Goal: Task Accomplishment & Management: Use online tool/utility

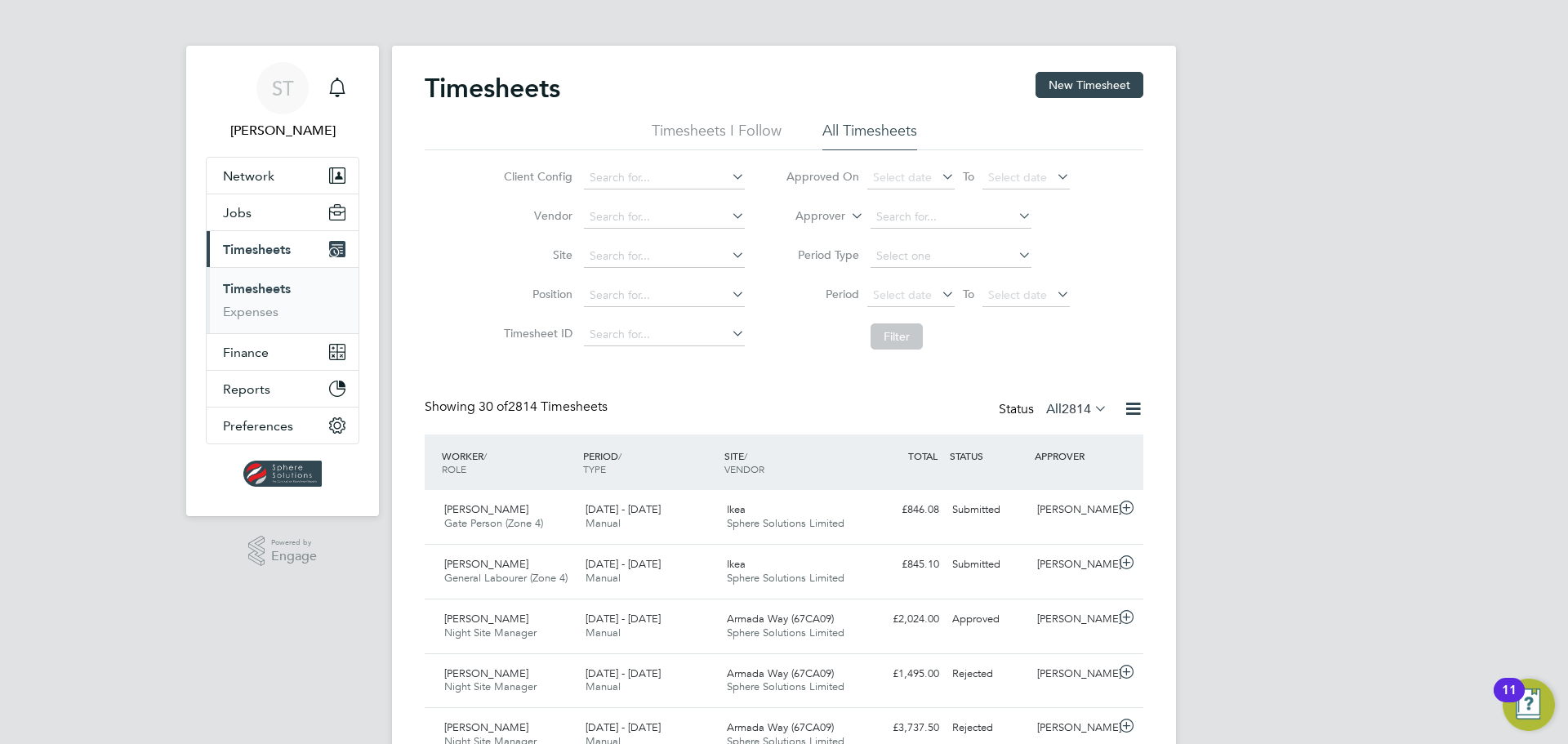
click at [262, 243] on span "Timesheets" at bounding box center [257, 249] width 68 height 16
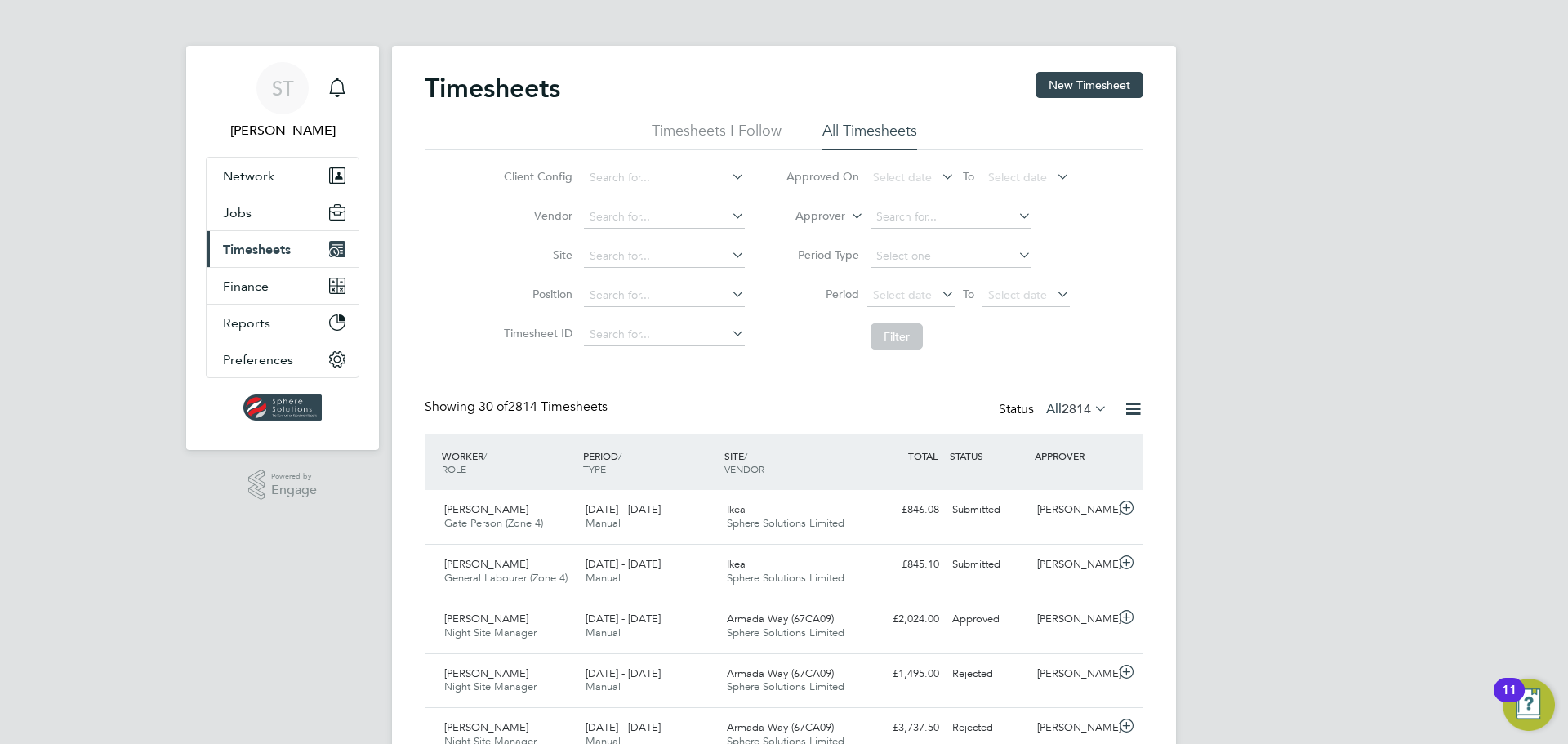
click at [257, 246] on span "Timesheets" at bounding box center [257, 249] width 68 height 16
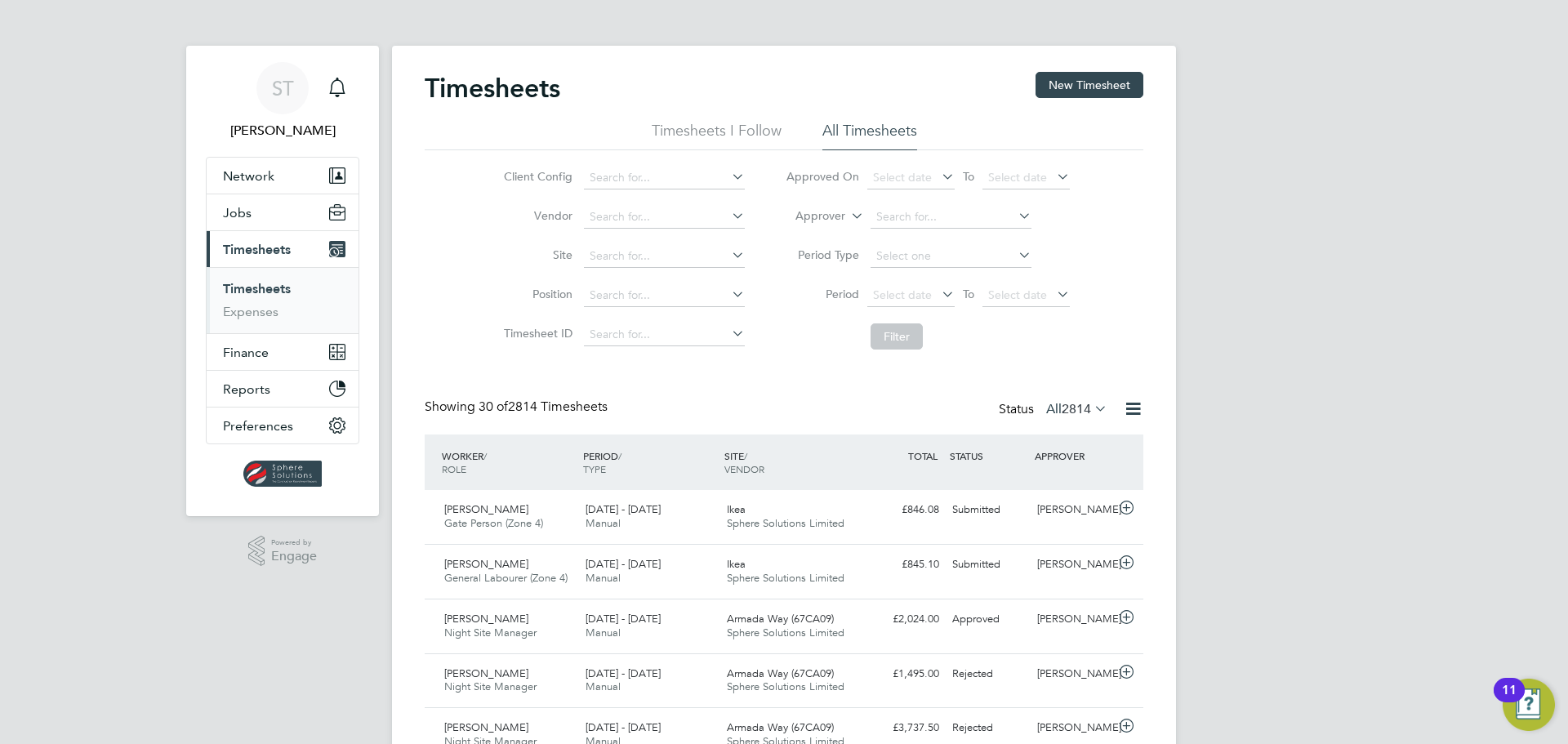
click at [248, 285] on link "Timesheets" at bounding box center [257, 288] width 68 height 16
click at [748, 581] on span "Sphere Solutions Limited" at bounding box center [785, 578] width 118 height 14
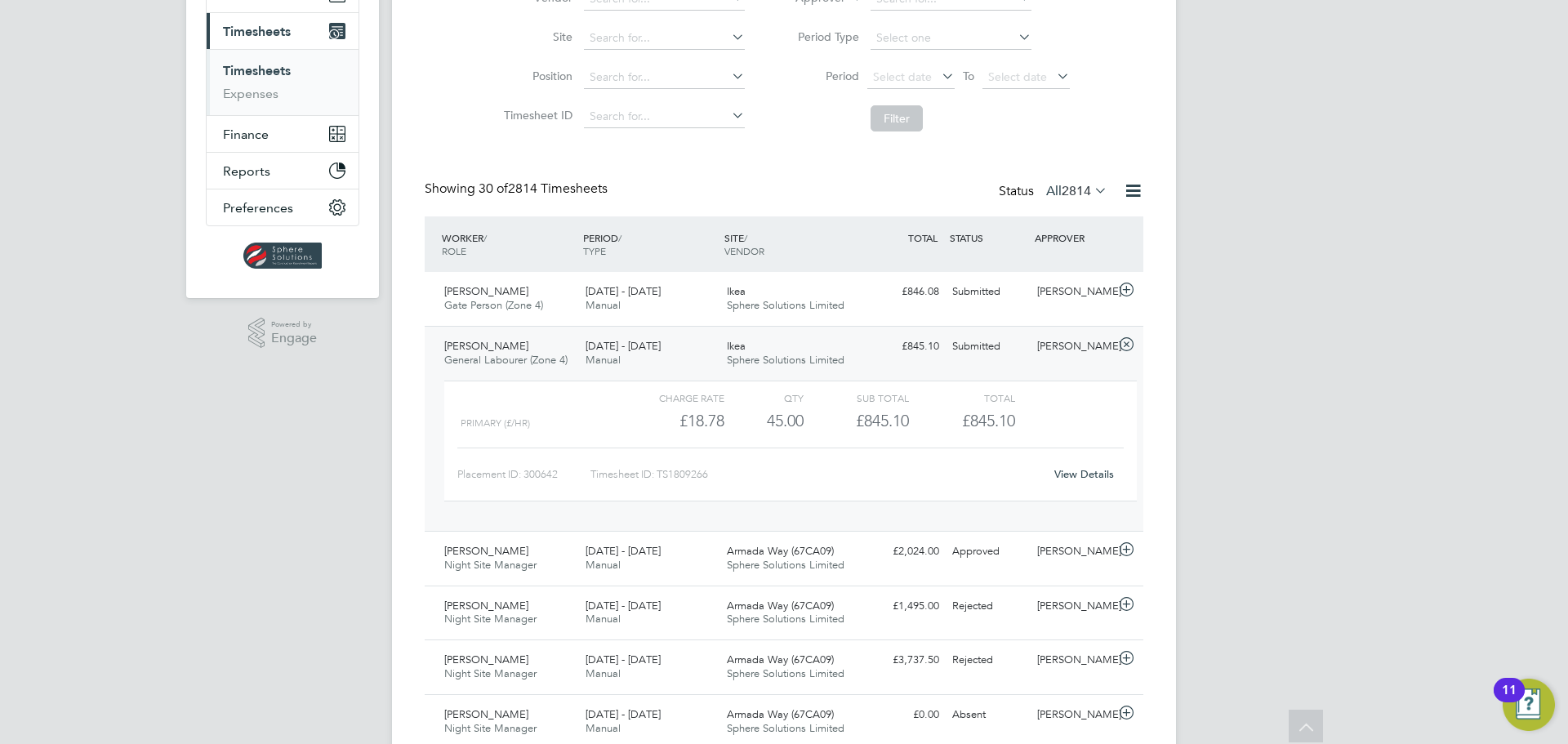
click at [1085, 478] on link "View Details" at bounding box center [1084, 474] width 59 height 14
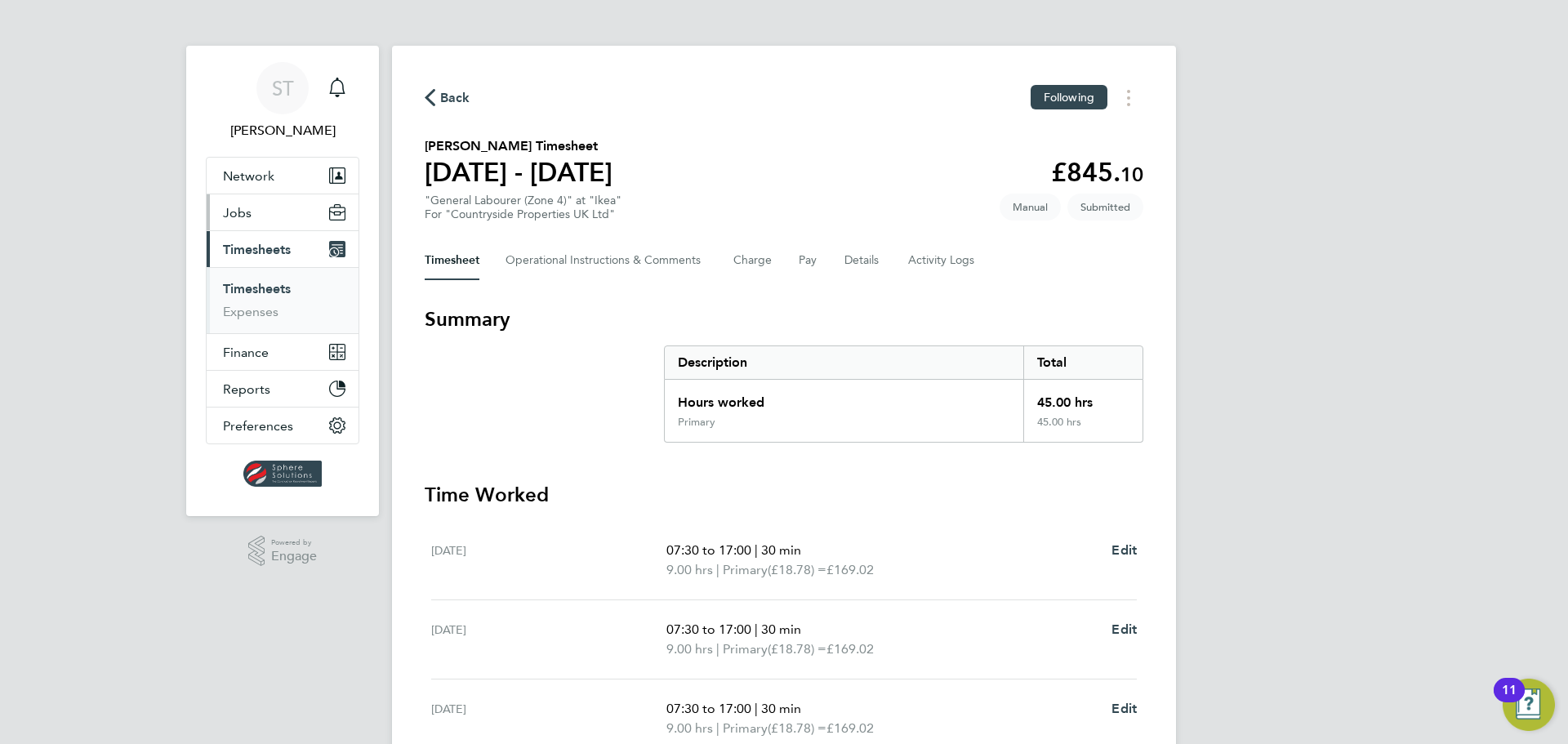
click at [245, 216] on span "Jobs" at bounding box center [237, 213] width 29 height 16
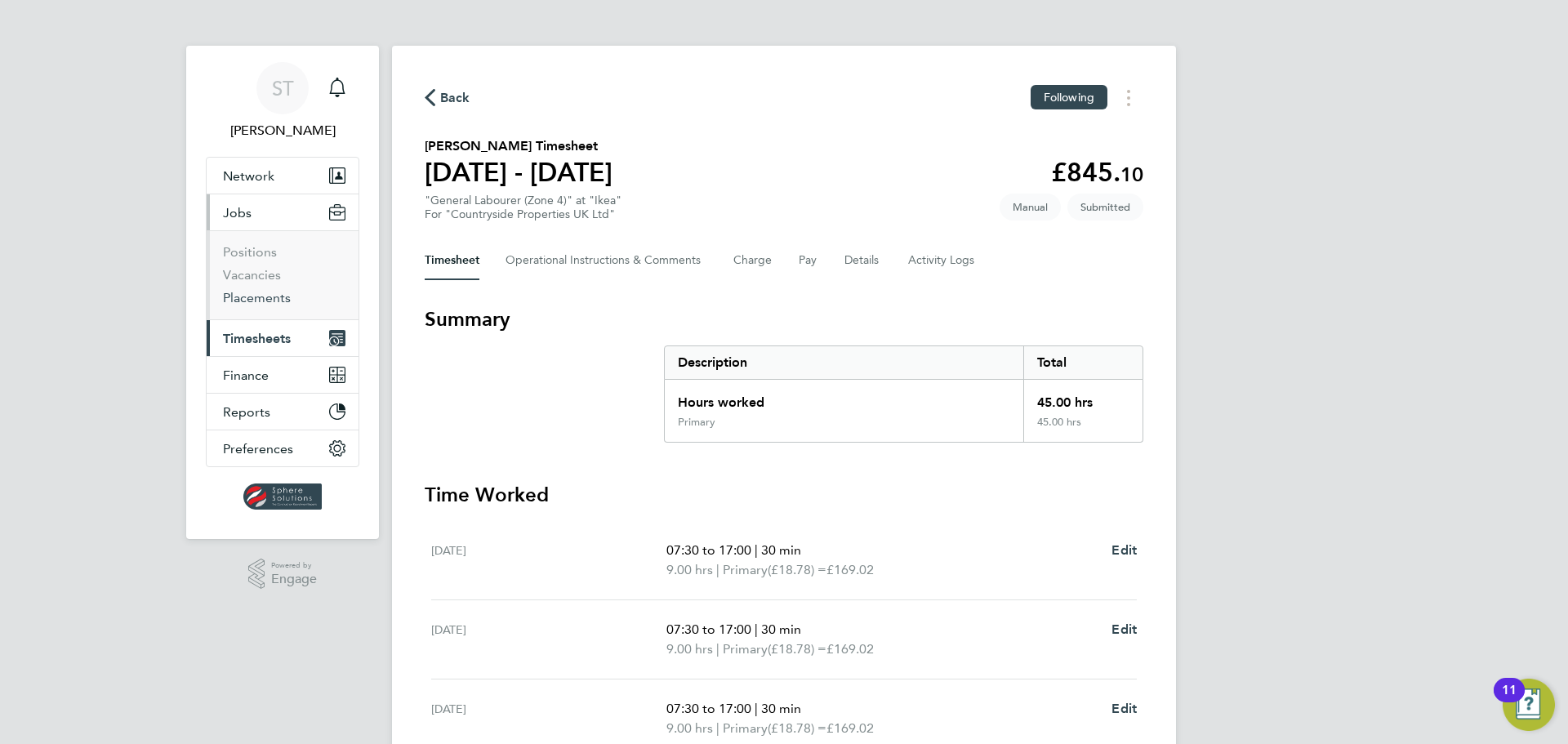
click at [237, 300] on link "Placements" at bounding box center [257, 298] width 68 height 16
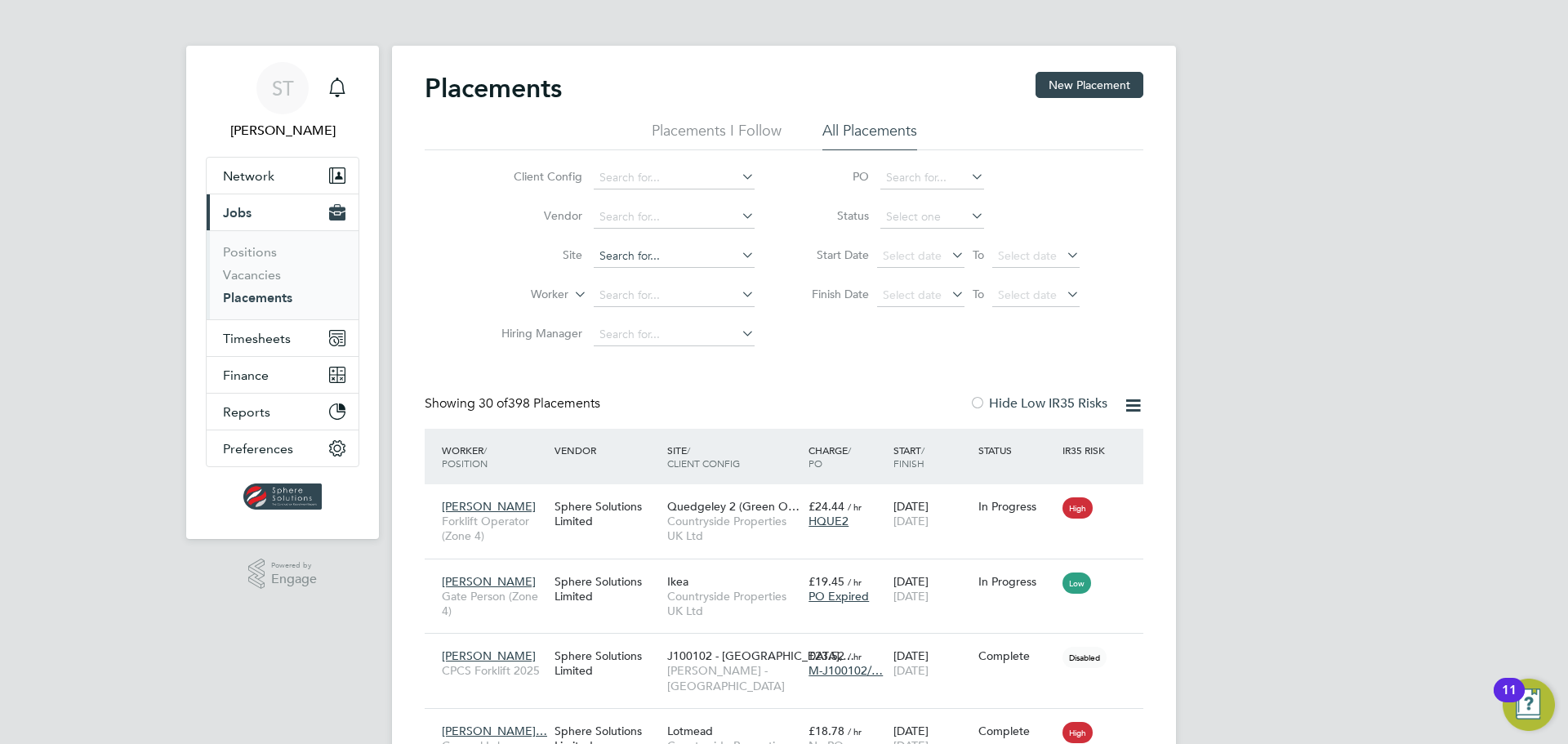
click at [632, 259] on input at bounding box center [674, 257] width 161 height 23
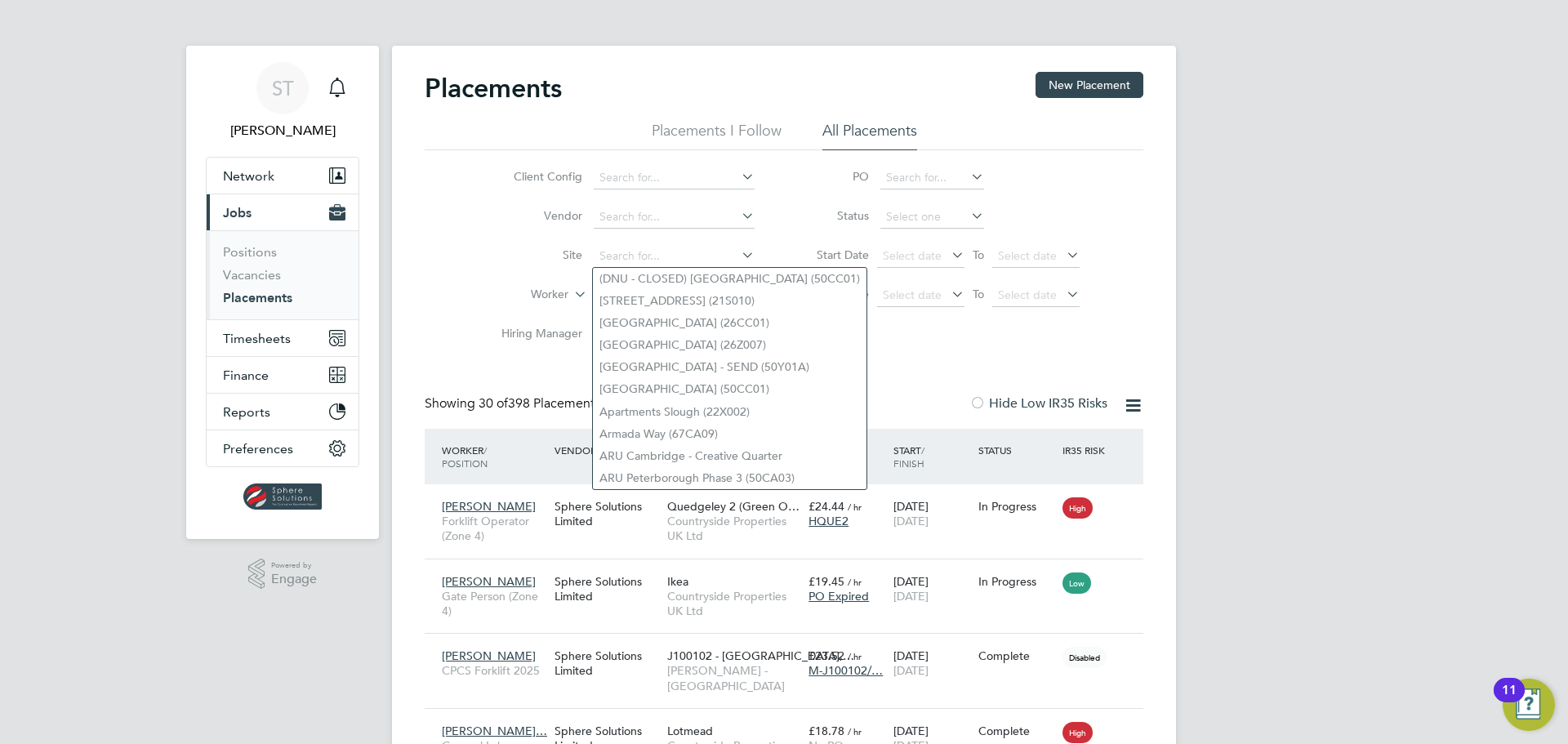
click at [497, 259] on label "Site" at bounding box center [534, 255] width 94 height 15
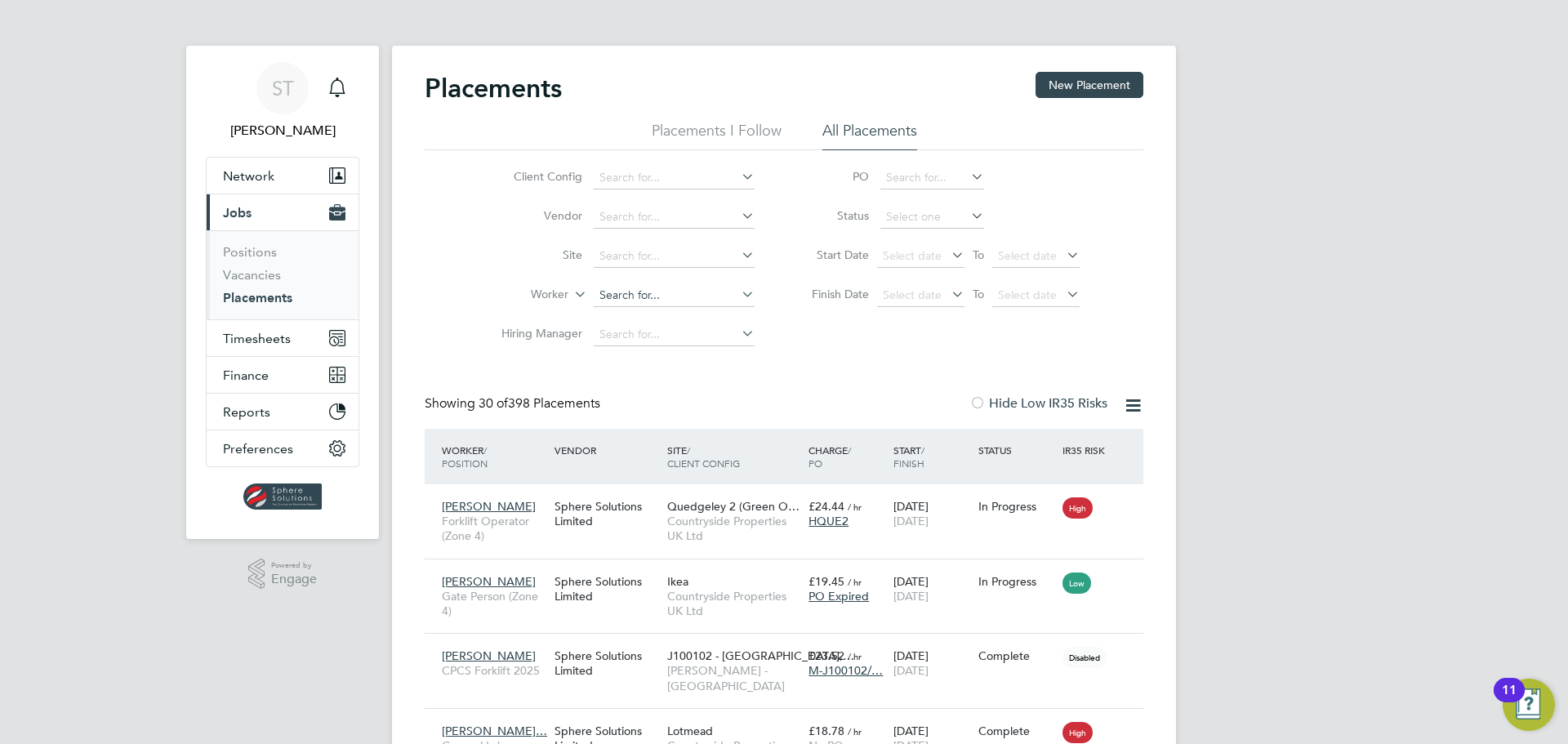
click at [646, 298] on input at bounding box center [674, 296] width 161 height 23
type input "s"
click at [693, 382] on b "White" at bounding box center [709, 384] width 32 height 14
type input "[PERSON_NAME]"
